Goal: Transaction & Acquisition: Book appointment/travel/reservation

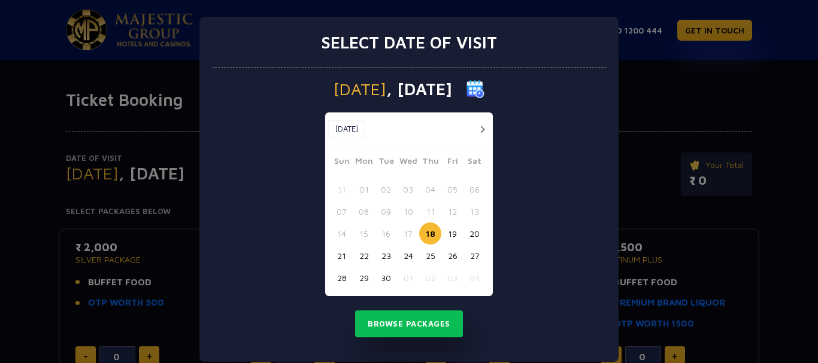
click at [359, 256] on button "22" at bounding box center [364, 256] width 22 height 22
click at [435, 317] on button "Browse Packages" at bounding box center [409, 325] width 108 height 28
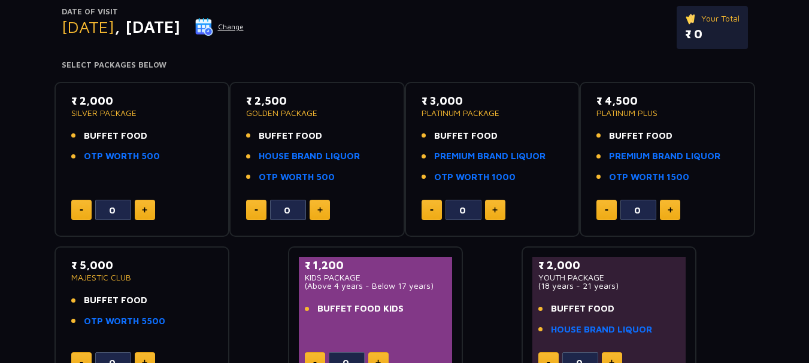
scroll to position [120, 0]
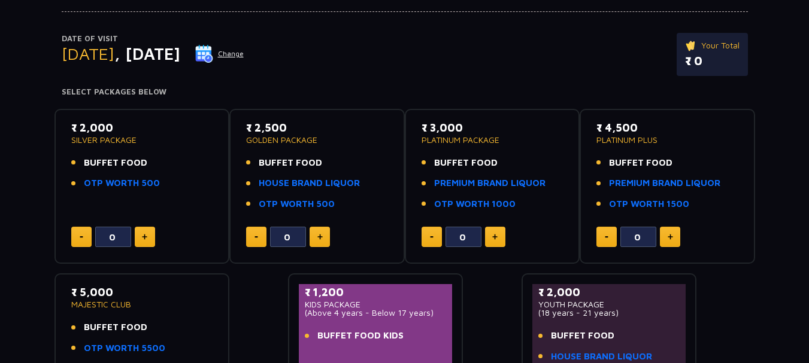
click at [83, 132] on p "₹ 2,000" at bounding box center [142, 128] width 142 height 16
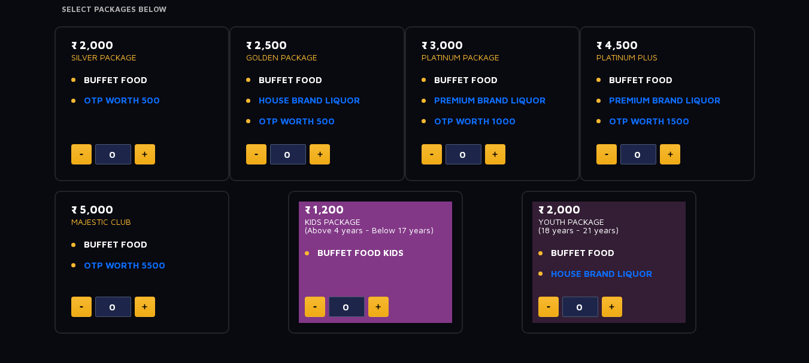
scroll to position [138, 0]
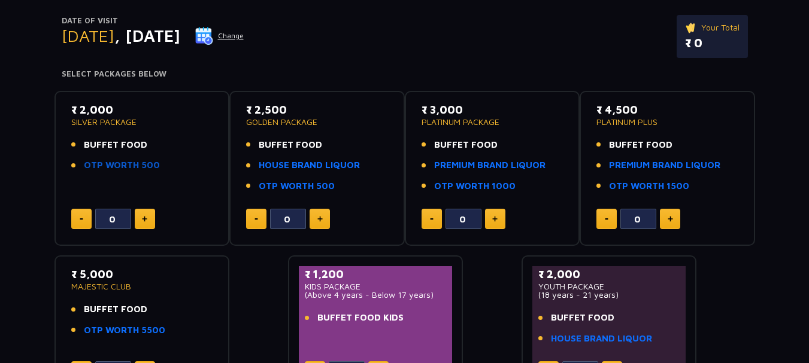
click at [105, 165] on link "OTP WORTH 500" at bounding box center [122, 166] width 76 height 14
click at [148, 216] on button at bounding box center [145, 219] width 20 height 20
click at [151, 216] on button at bounding box center [145, 219] width 20 height 20
type input "2"
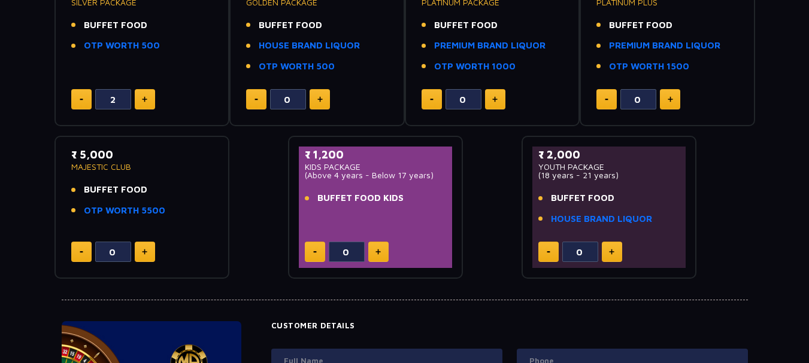
scroll to position [0, 0]
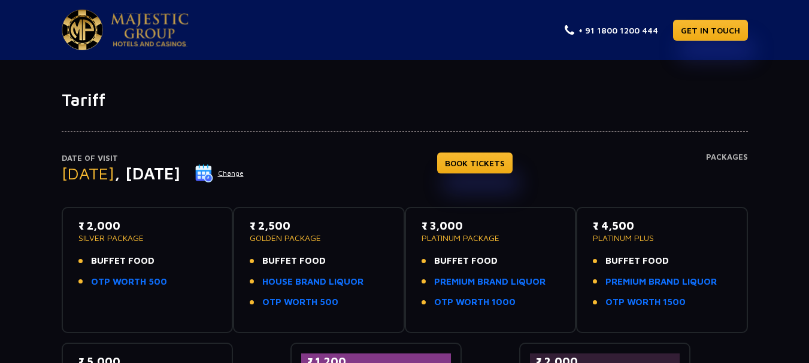
click at [108, 226] on p "₹ 2,000" at bounding box center [147, 226] width 138 height 16
click at [163, 240] on p "SILVER PACKAGE" at bounding box center [147, 238] width 138 height 8
click at [739, 153] on h4 "Packages" at bounding box center [727, 174] width 42 height 43
click at [480, 163] on link "BOOK TICKETS" at bounding box center [474, 163] width 75 height 21
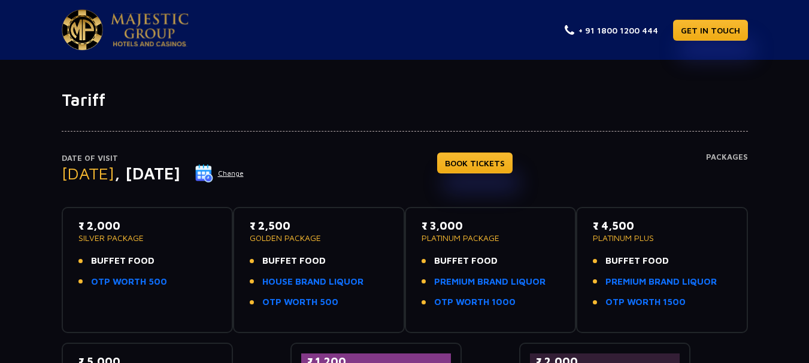
click at [134, 28] on img at bounding box center [150, 30] width 78 height 34
